Goal: Task Accomplishment & Management: Manage account settings

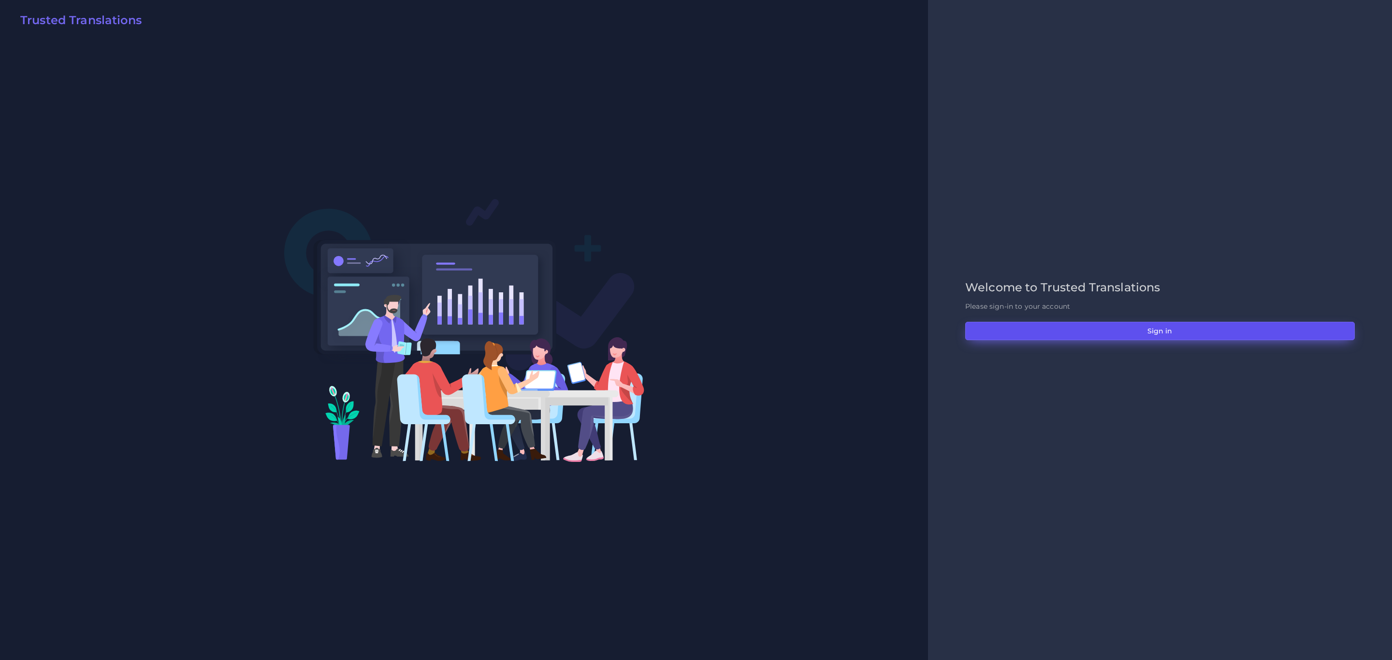
click at [1053, 328] on button "Sign in" at bounding box center [1160, 331] width 390 height 18
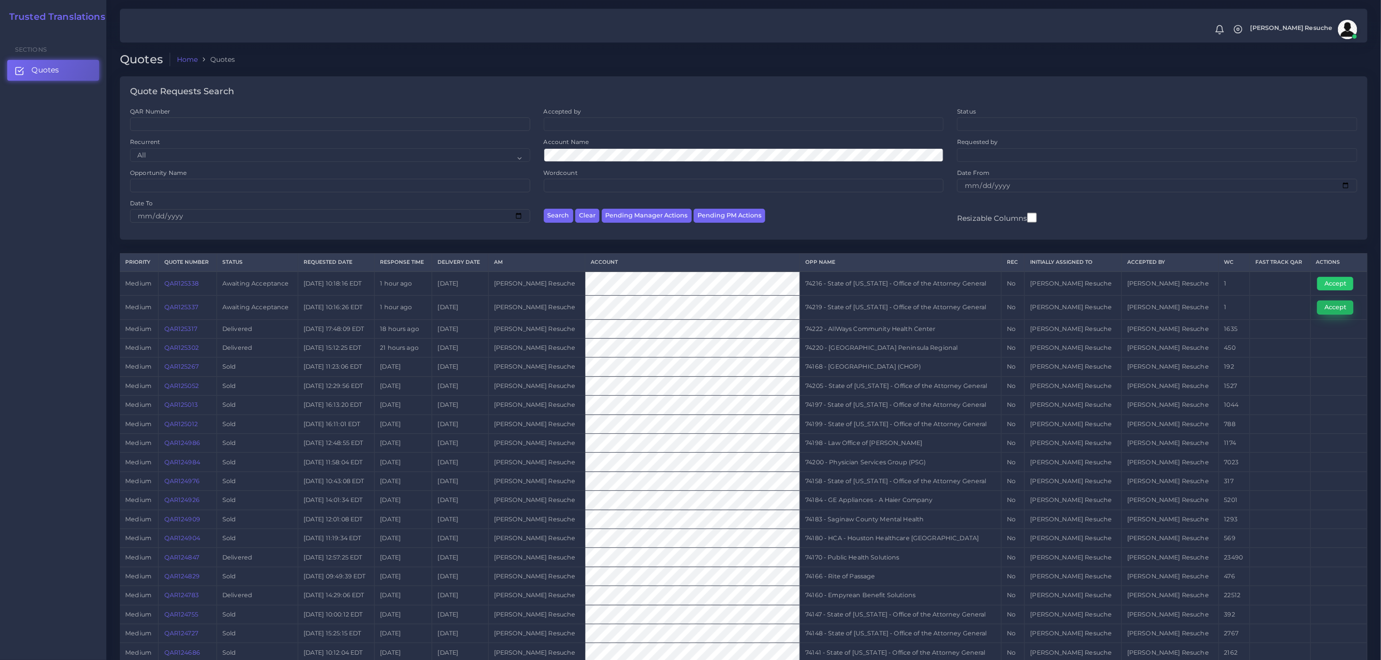
click at [1328, 307] on button "Accept" at bounding box center [1335, 308] width 36 height 14
click at [885, 311] on td "74219 - State of [US_STATE] - Office of the Attorney General" at bounding box center [901, 308] width 202 height 24
copy tr "74219 - State of [US_STATE] - Office of the Attorney General"
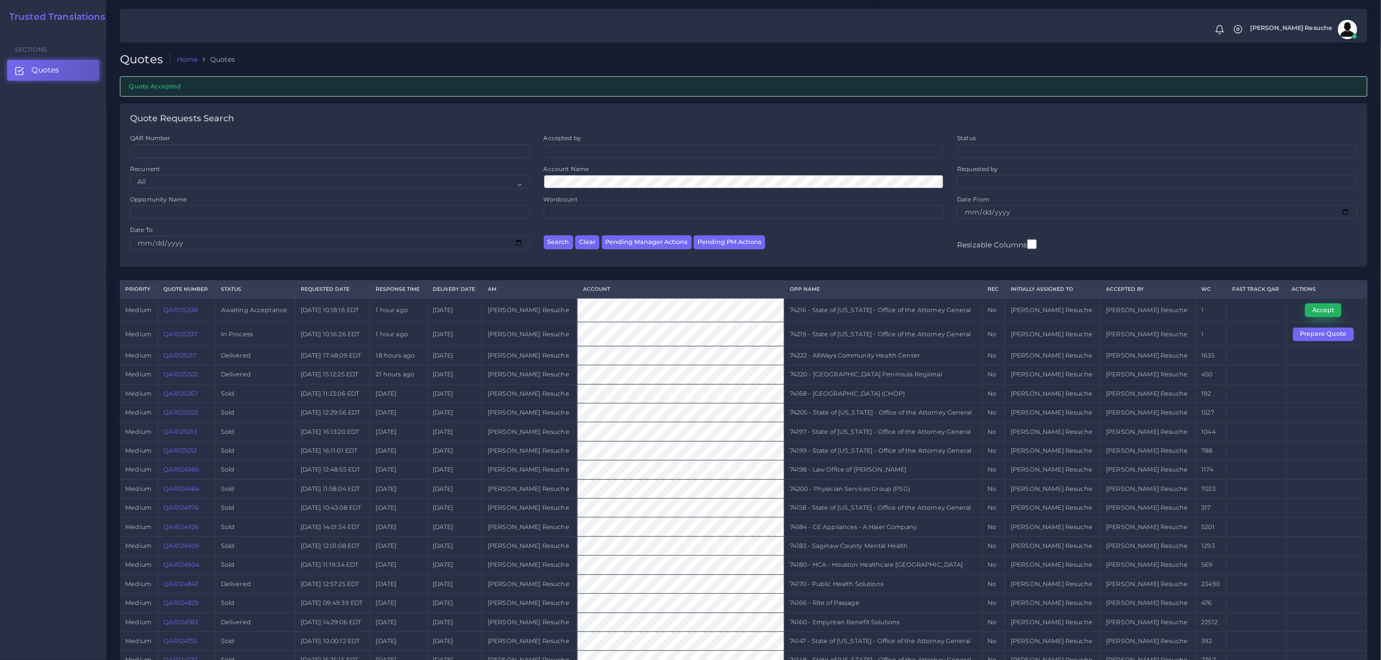
click at [1326, 312] on button "Accept" at bounding box center [1323, 311] width 36 height 14
click at [877, 314] on td "74216 - State of [US_STATE] - Office of the Attorney General" at bounding box center [883, 310] width 198 height 24
copy tr "74216 - State of [US_STATE] - Office of the Attorney General"
